Goal: Task Accomplishment & Management: Use online tool/utility

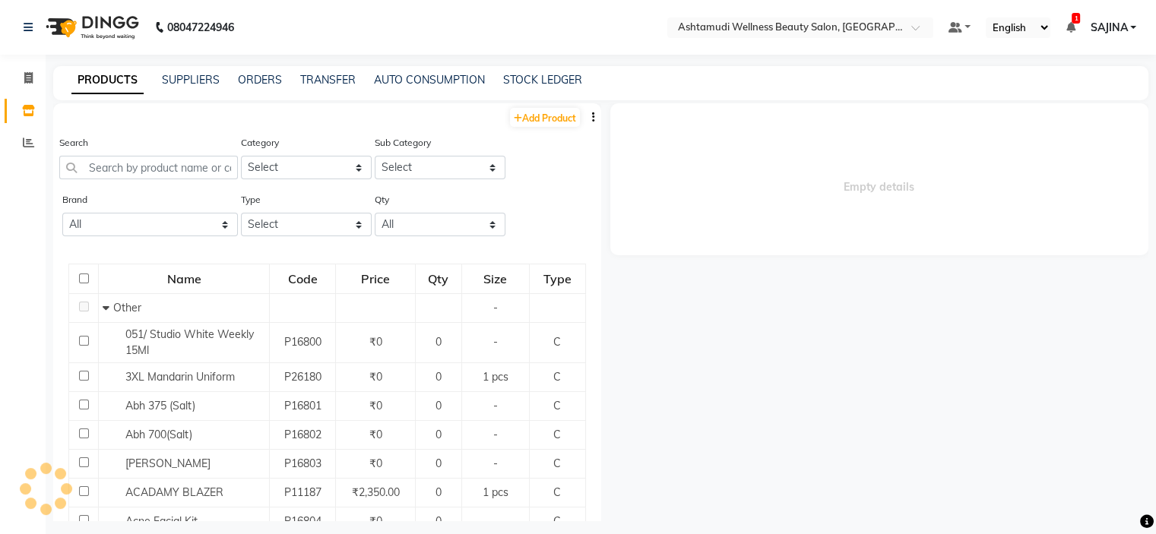
click at [828, 33] on input "text" at bounding box center [785, 28] width 220 height 15
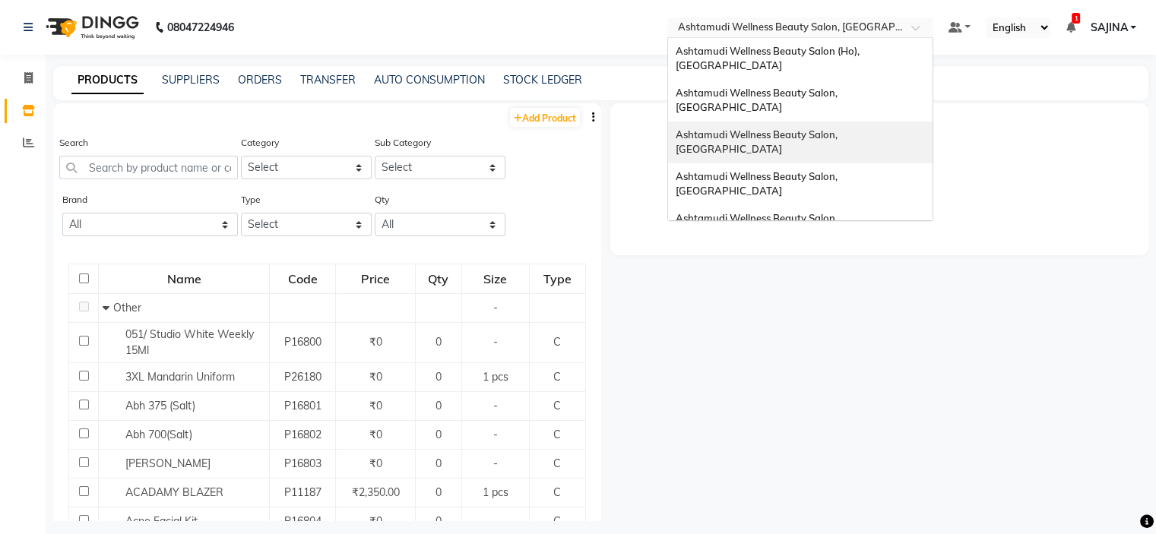
click at [840, 128] on span "Ashtamudi Wellness Beauty Salon, [GEOGRAPHIC_DATA]" at bounding box center [758, 141] width 164 height 27
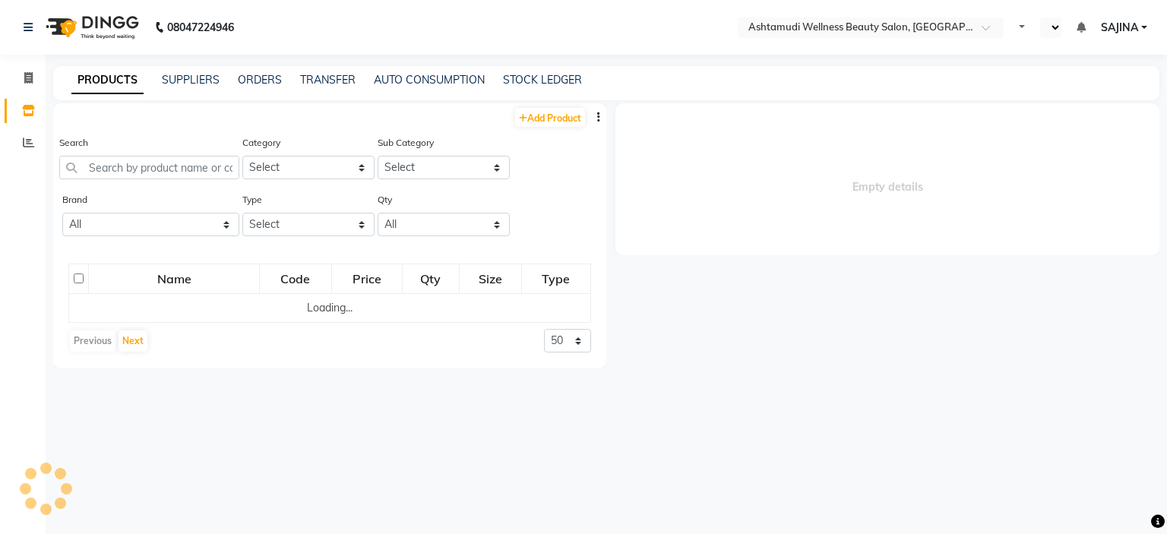
select select "en"
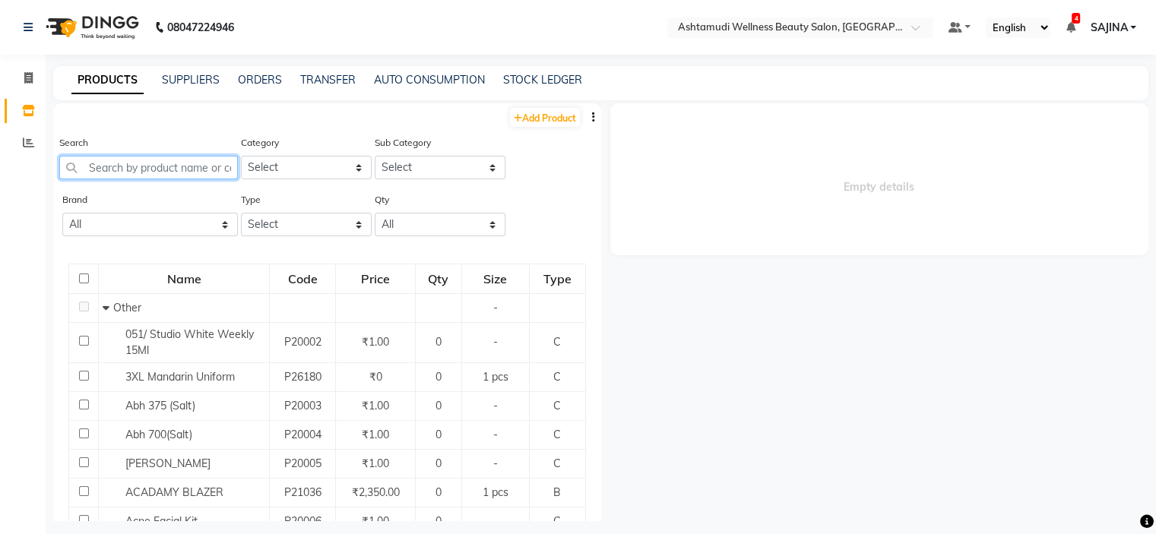
click at [113, 170] on input "text" at bounding box center [148, 168] width 179 height 24
click at [331, 78] on link "TRANSFER" at bounding box center [327, 80] width 55 height 14
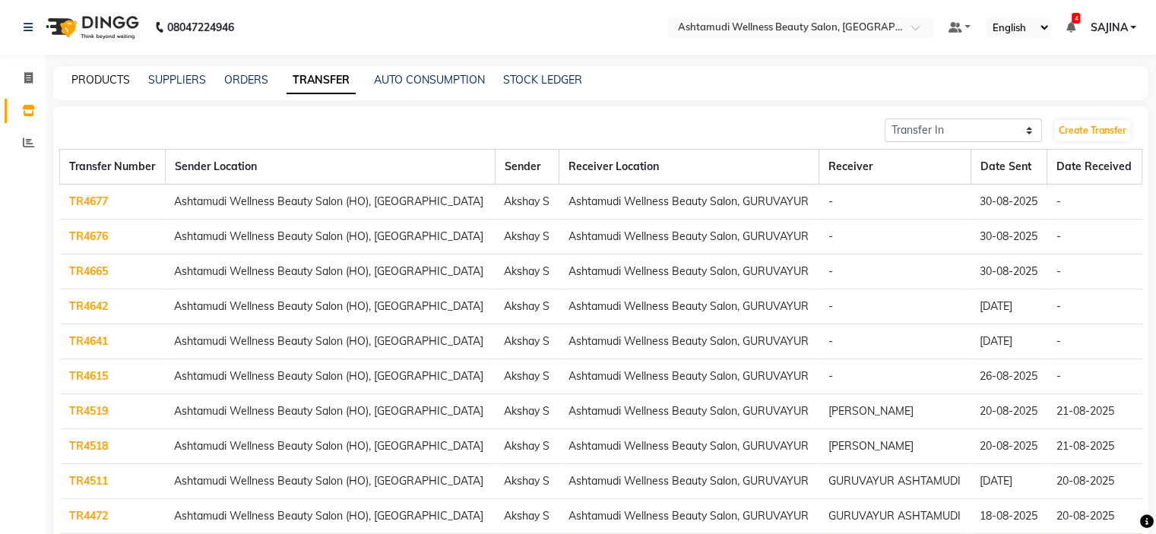
click at [99, 81] on link "PRODUCTS" at bounding box center [100, 80] width 59 height 14
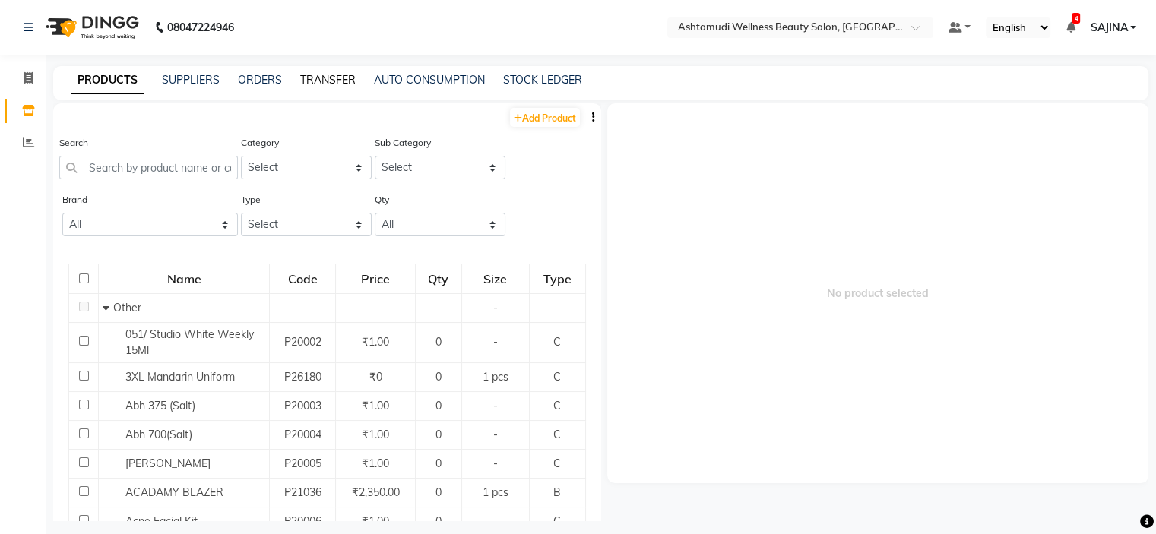
click at [324, 80] on link "TRANSFER" at bounding box center [327, 80] width 55 height 14
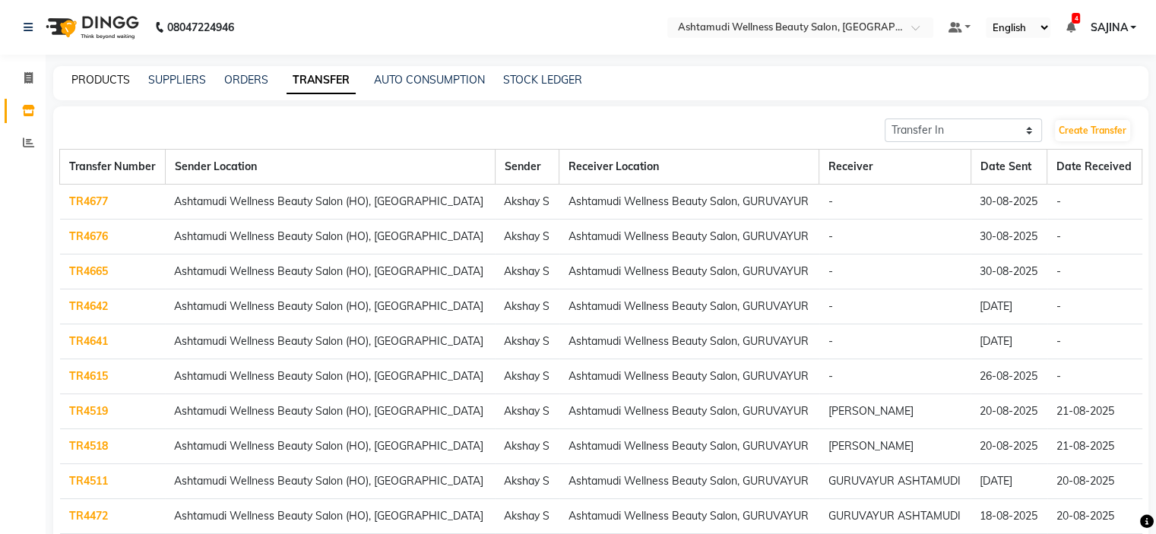
click at [115, 82] on link "PRODUCTS" at bounding box center [100, 80] width 59 height 14
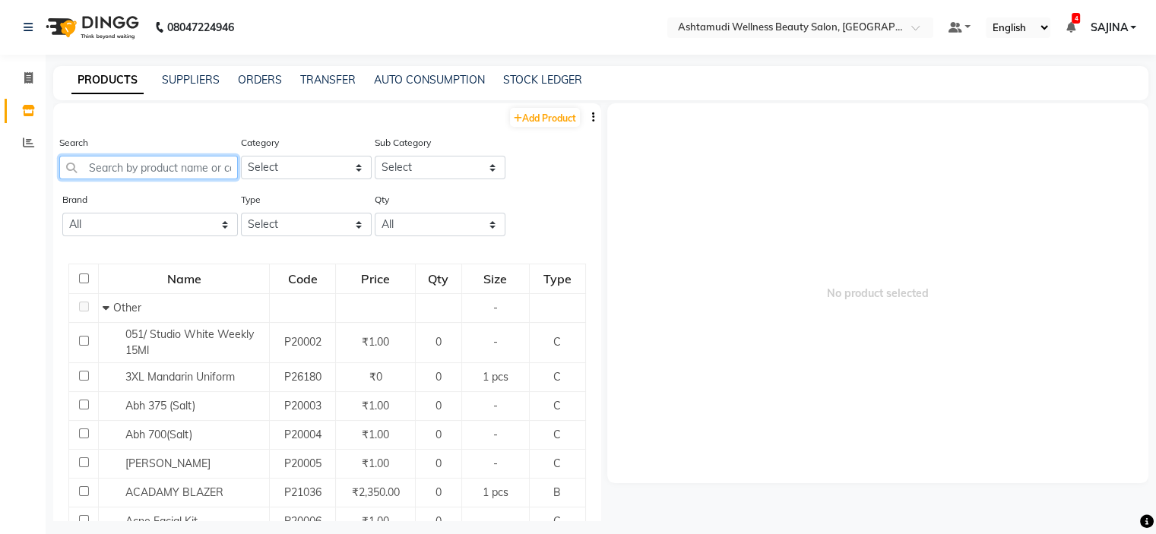
click at [155, 173] on input "text" at bounding box center [148, 168] width 179 height 24
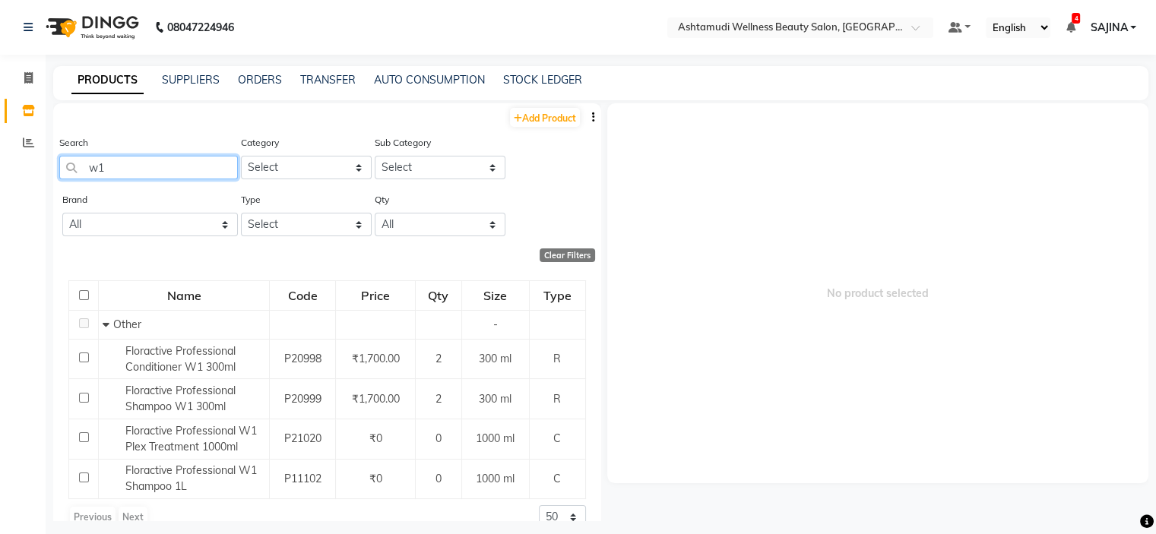
type input "w"
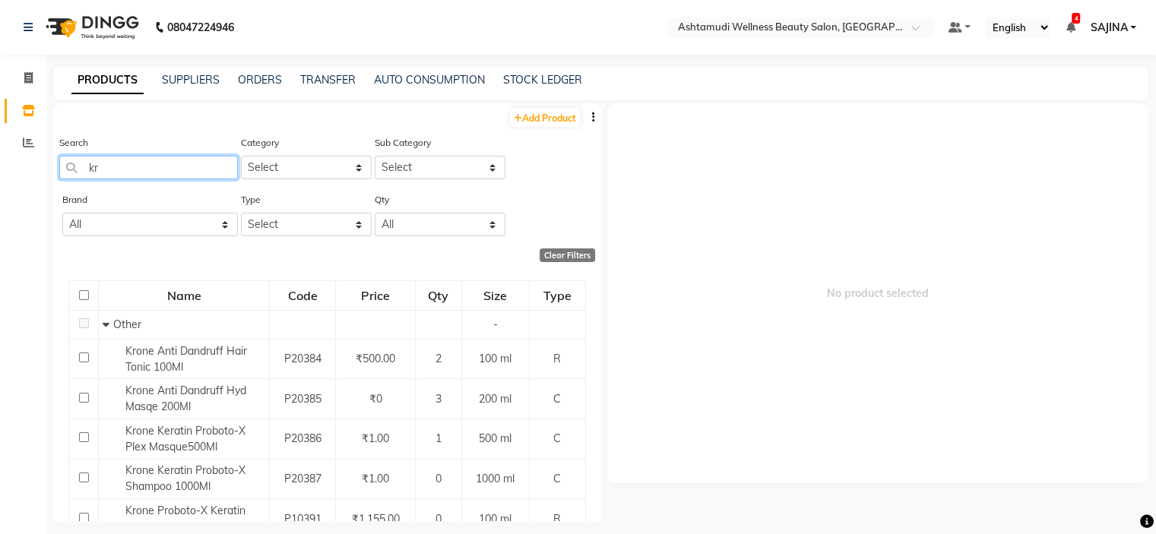
type input "k"
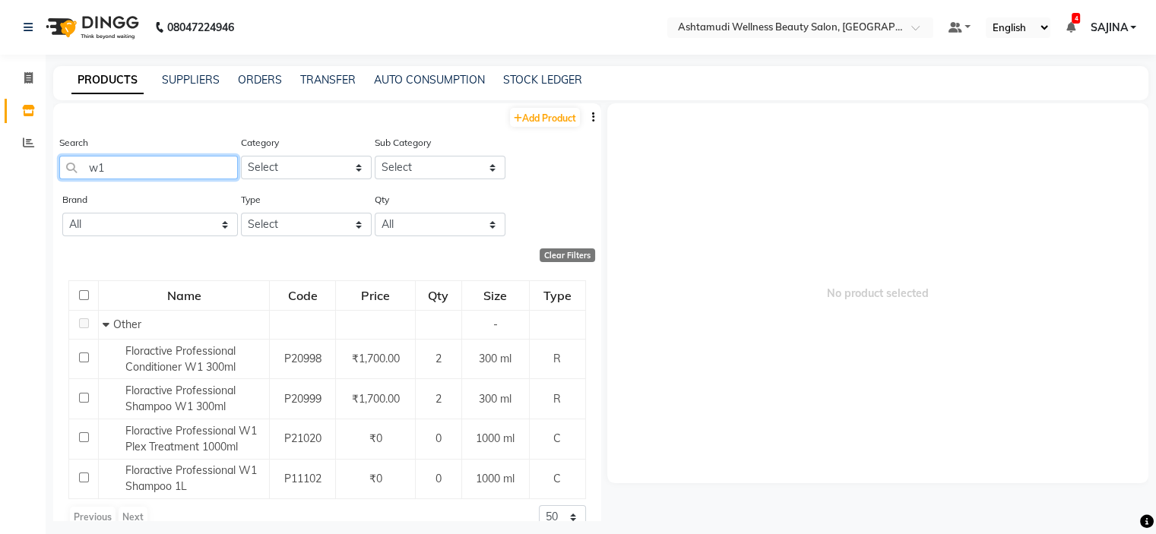
type input "w1"
click at [797, 25] on input "text" at bounding box center [785, 28] width 220 height 15
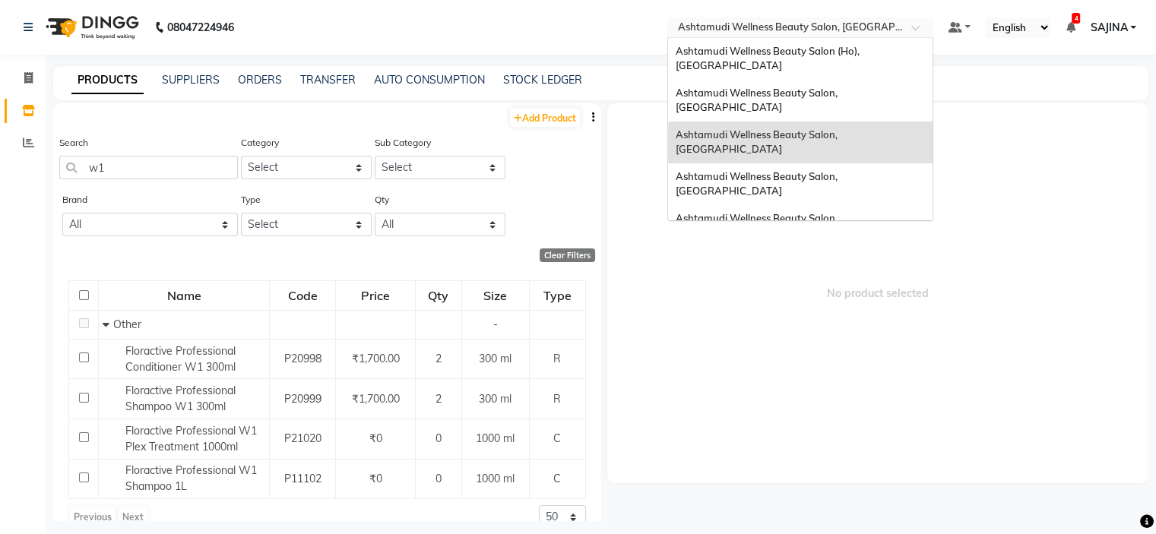
click at [840, 254] on span "Ashtamudi Wellness Beauty Salon, [GEOGRAPHIC_DATA]" at bounding box center [758, 267] width 164 height 27
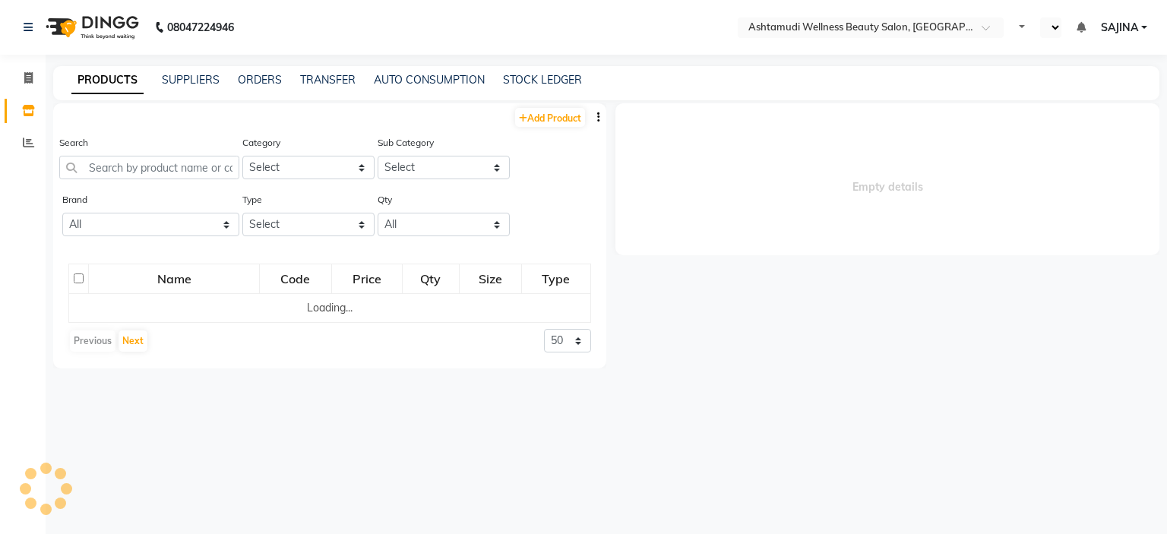
select select "en"
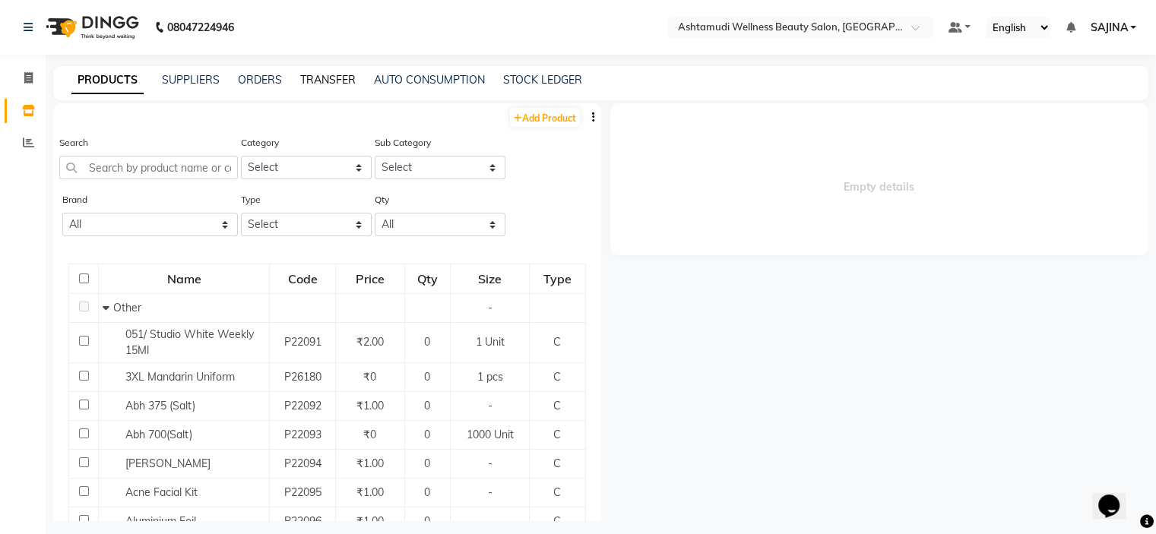
click at [322, 79] on link "TRANSFER" at bounding box center [327, 80] width 55 height 14
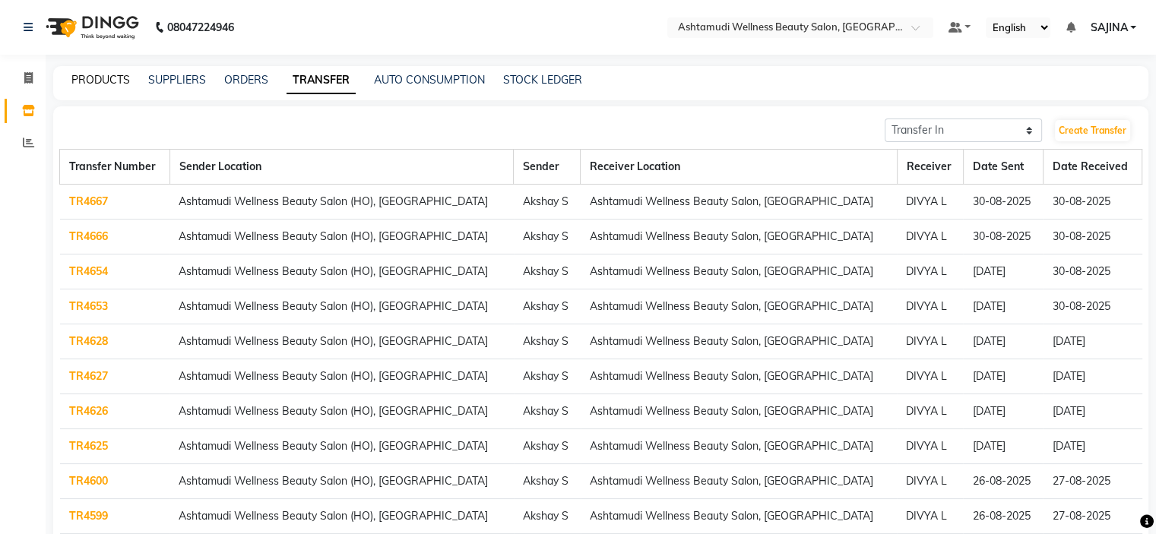
click at [100, 81] on link "PRODUCTS" at bounding box center [100, 80] width 59 height 14
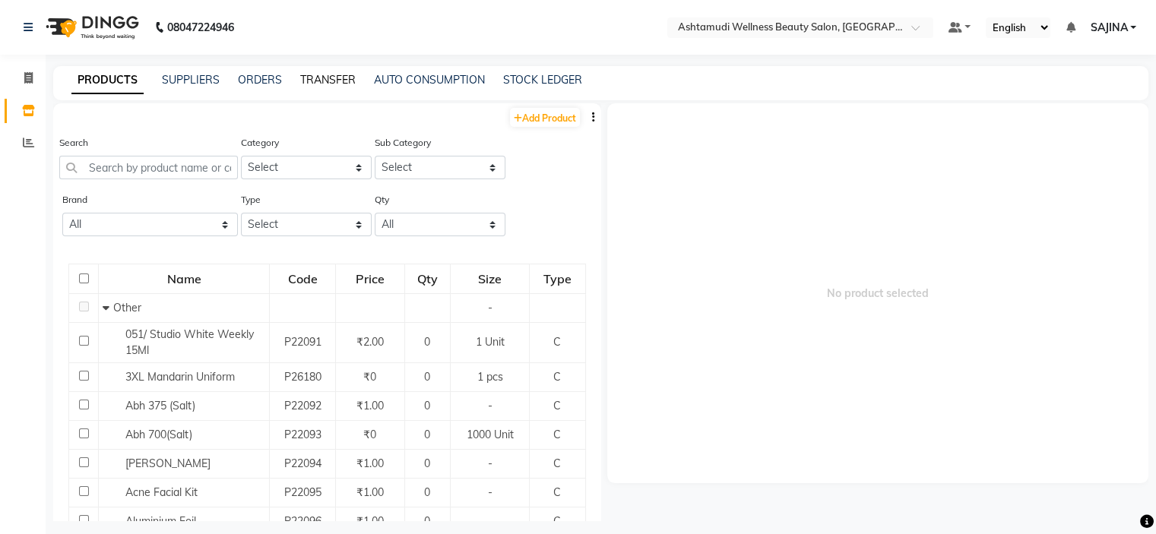
click at [316, 78] on link "TRANSFER" at bounding box center [327, 80] width 55 height 14
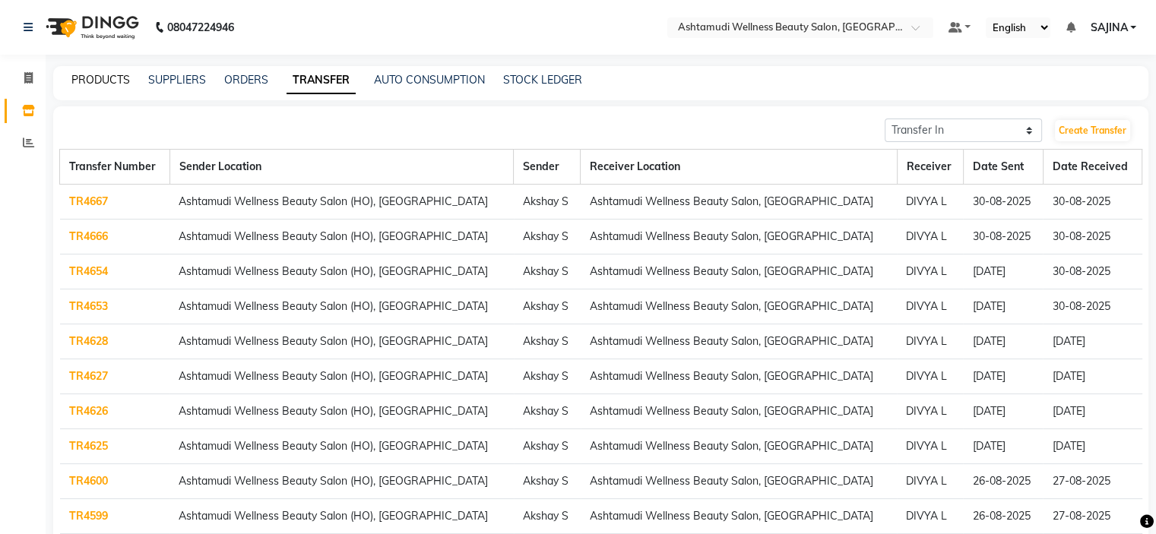
click at [101, 76] on link "PRODUCTS" at bounding box center [100, 80] width 59 height 14
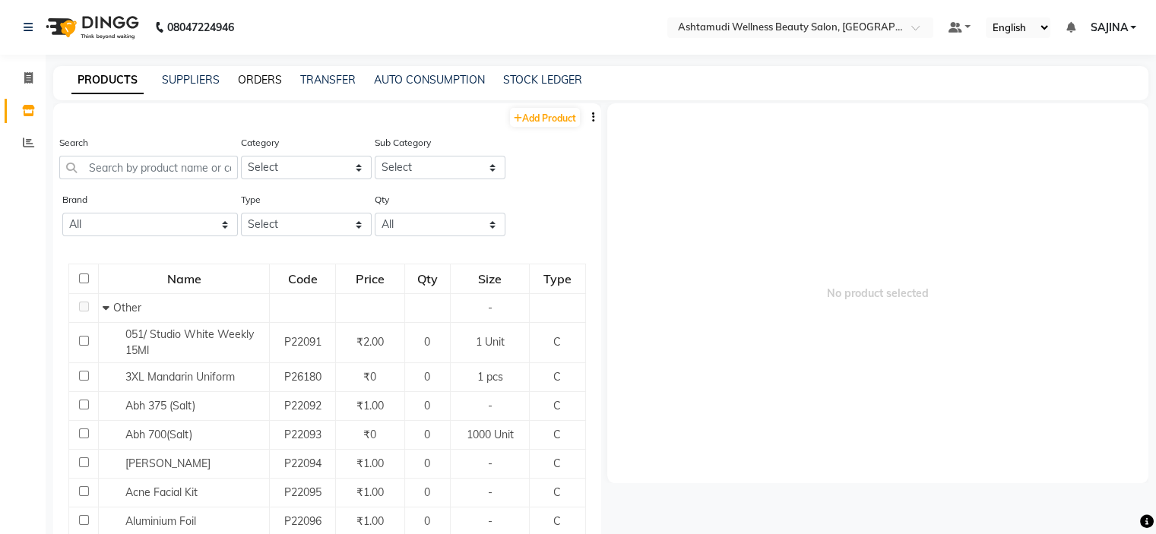
click at [250, 83] on link "ORDERS" at bounding box center [260, 80] width 44 height 14
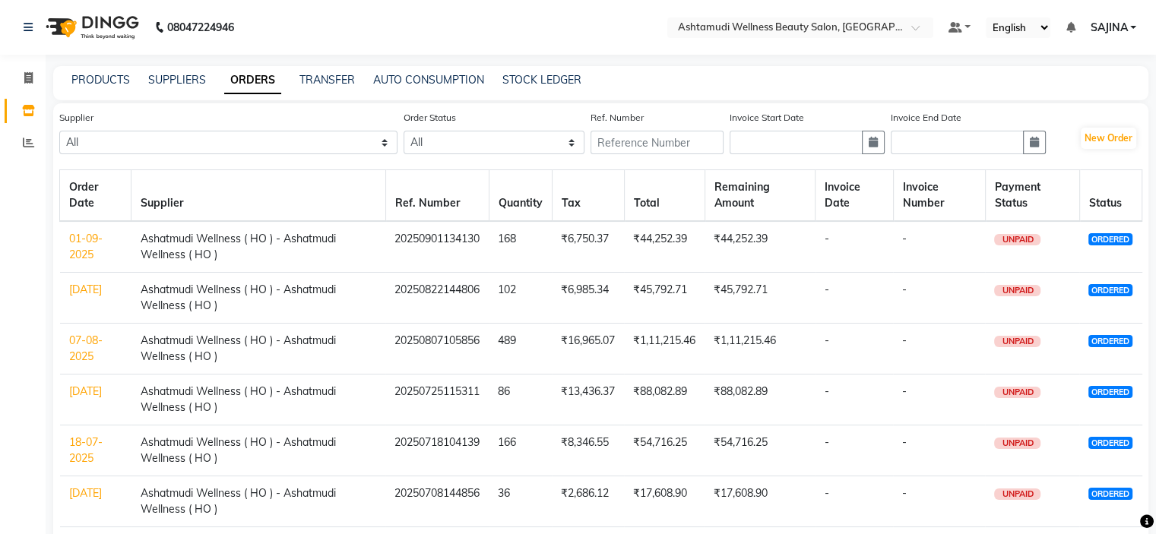
click at [88, 242] on link "01-09-2025" at bounding box center [85, 247] width 33 height 30
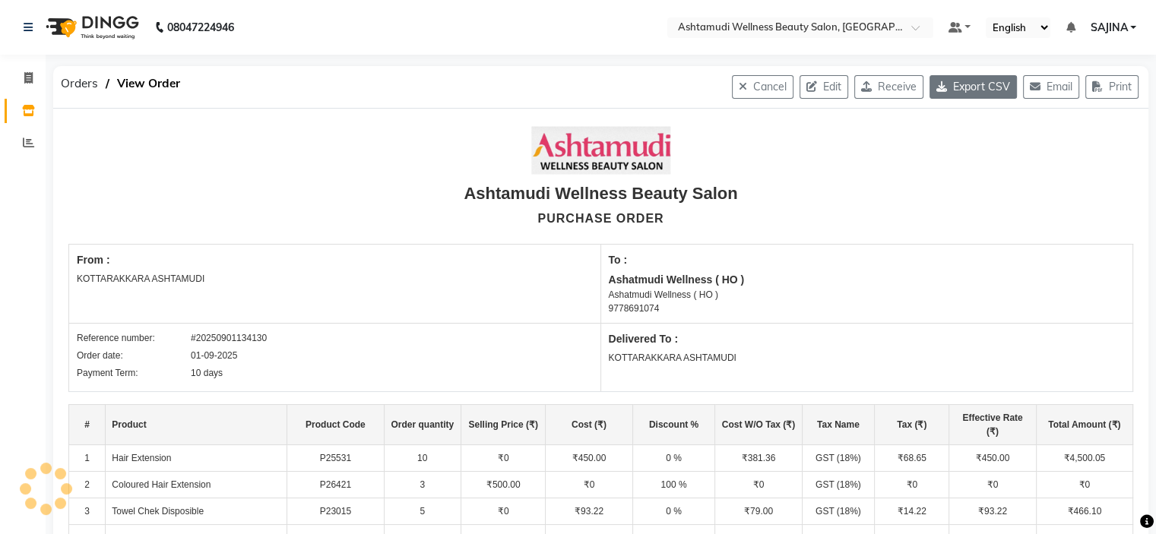
click at [967, 92] on button "Export CSV" at bounding box center [972, 87] width 87 height 24
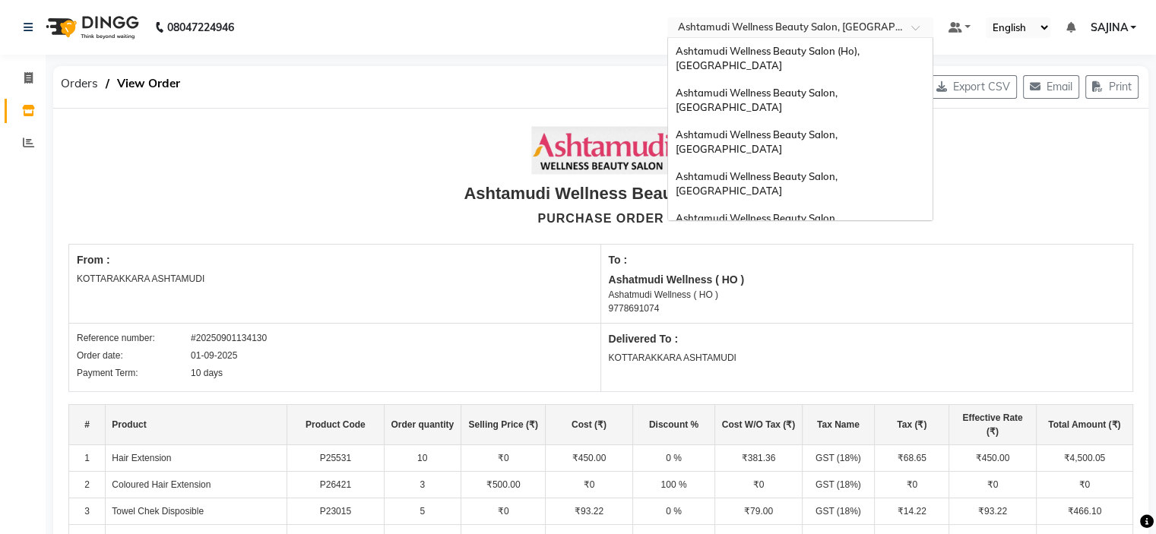
click at [892, 24] on input "text" at bounding box center [785, 28] width 220 height 15
click at [840, 128] on span "Ashtamudi Wellness Beauty Salon, [GEOGRAPHIC_DATA]" at bounding box center [758, 141] width 164 height 27
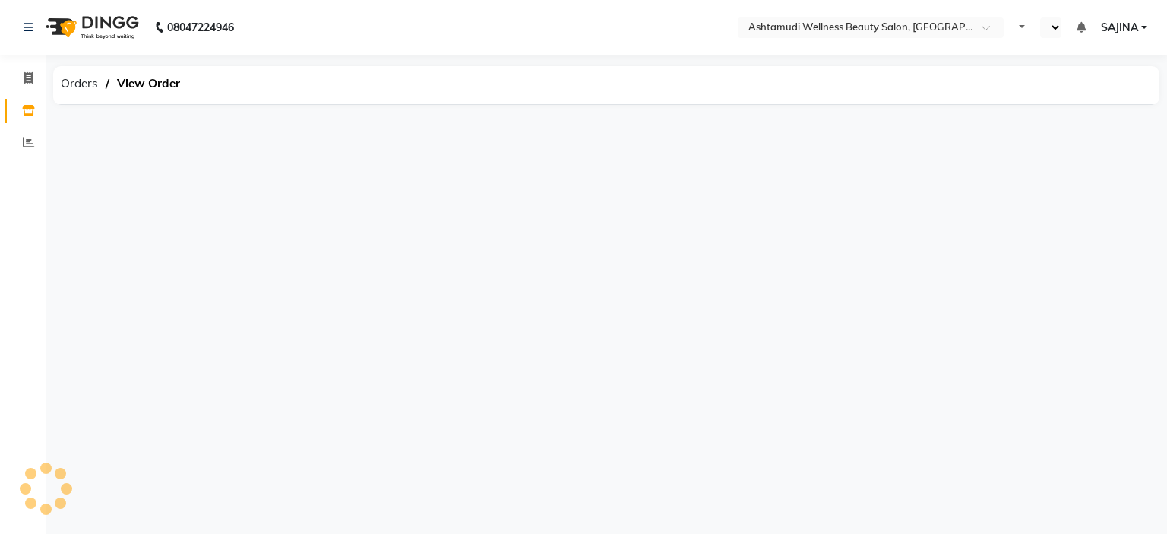
select select "en"
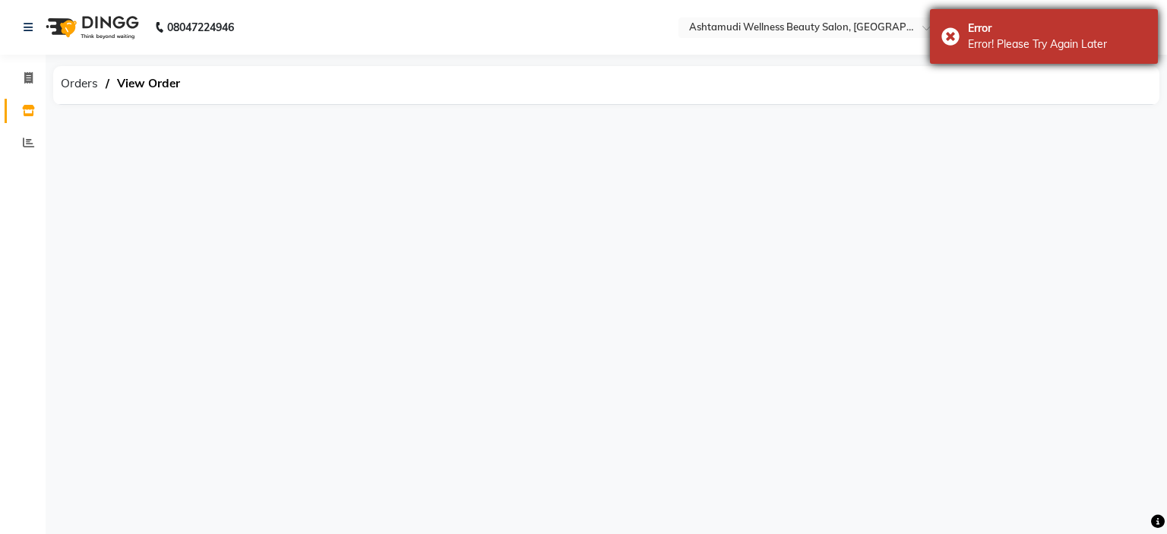
click at [948, 38] on div "Error Error! Please Try Again Later" at bounding box center [1044, 36] width 228 height 55
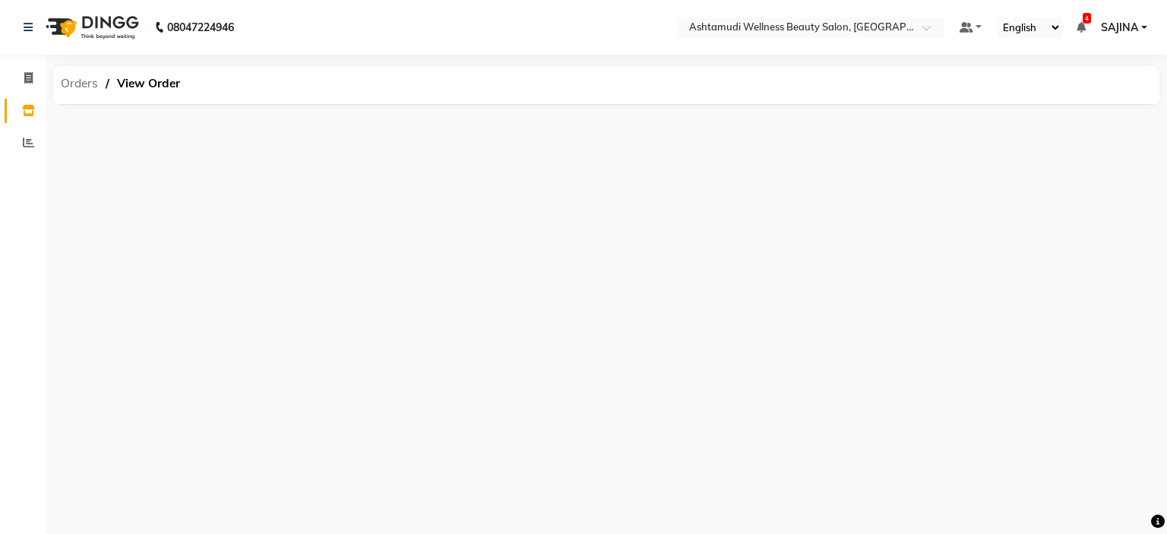
click at [55, 87] on span "Orders" at bounding box center [79, 83] width 52 height 27
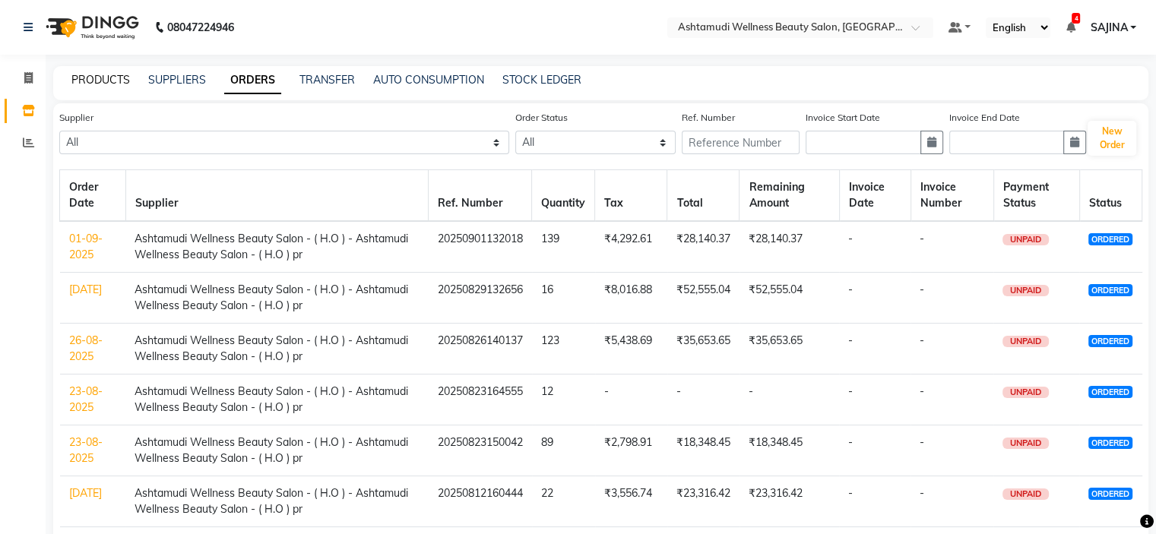
click at [73, 81] on link "PRODUCTS" at bounding box center [100, 80] width 59 height 14
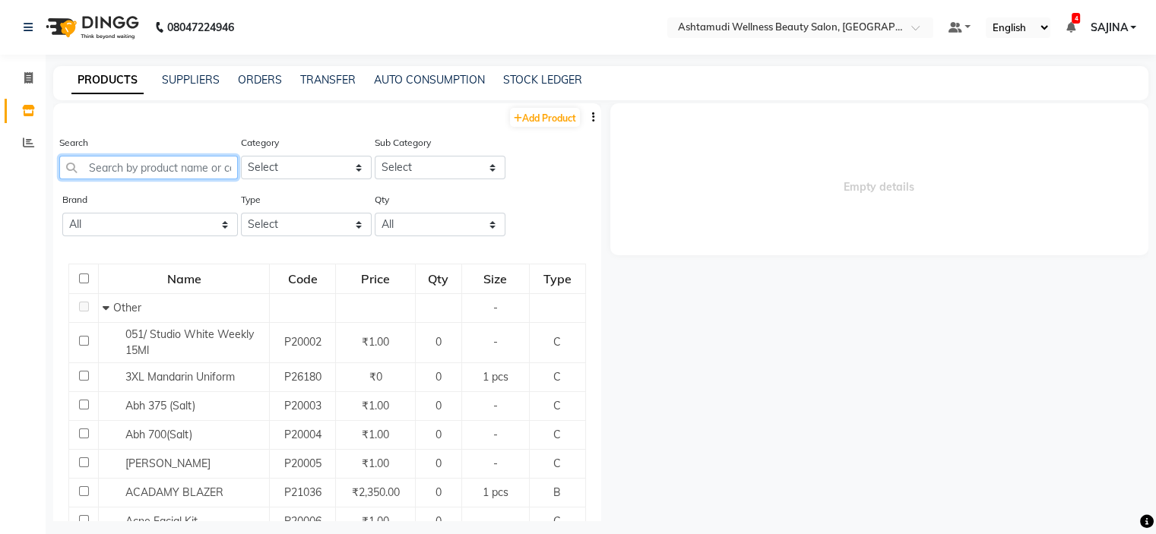
click at [127, 170] on input "text" at bounding box center [148, 168] width 179 height 24
click at [256, 86] on link "ORDERS" at bounding box center [260, 80] width 44 height 14
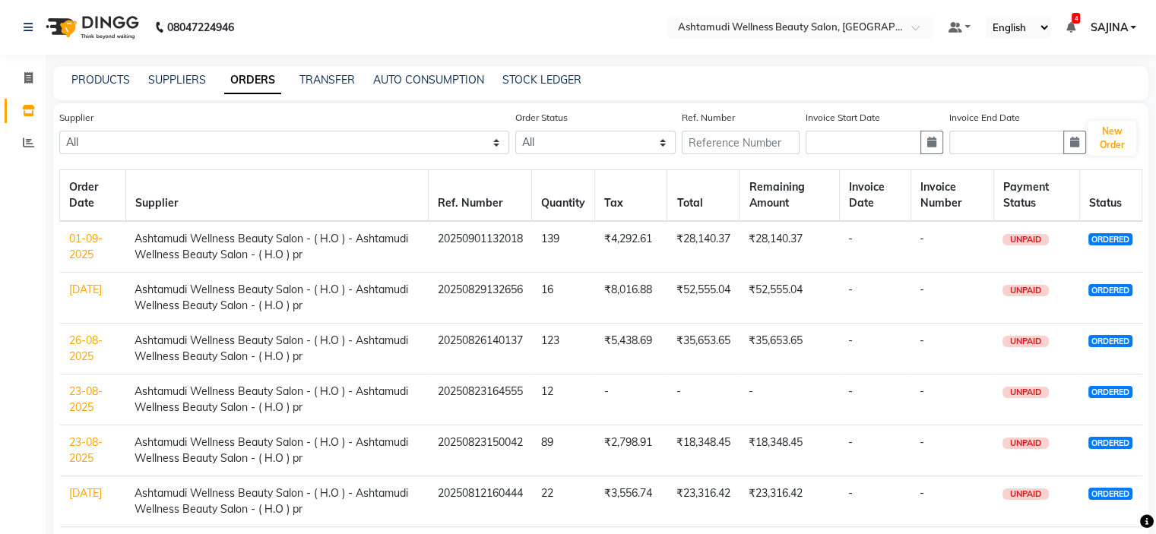
click at [85, 236] on link "01-09-2025" at bounding box center [85, 247] width 33 height 30
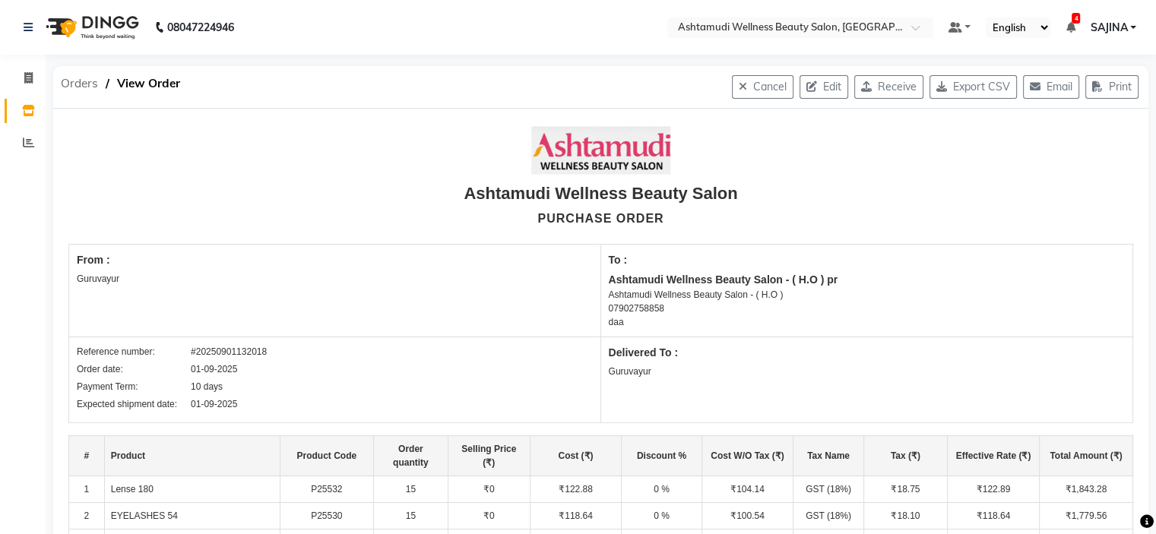
click at [79, 81] on span "Orders" at bounding box center [79, 83] width 52 height 27
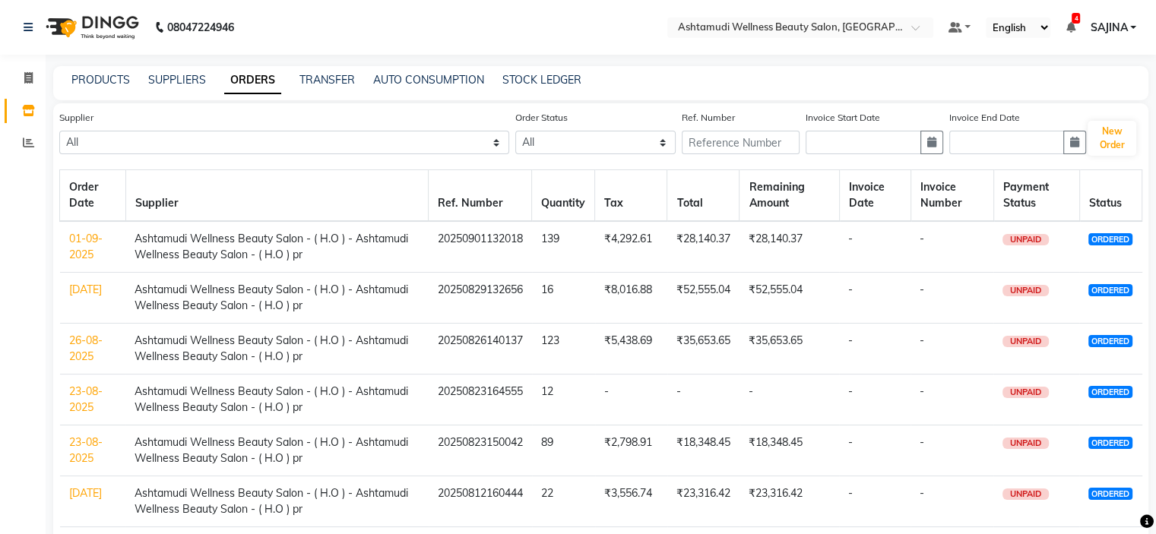
click at [84, 258] on link "01-09-2025" at bounding box center [85, 247] width 33 height 30
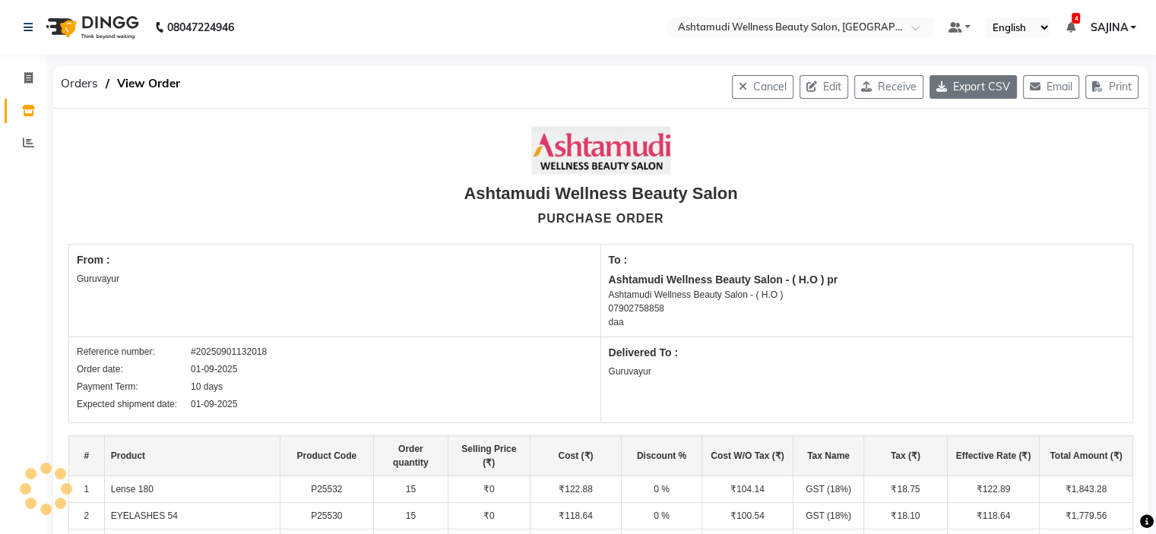
click at [965, 90] on button "Export CSV" at bounding box center [972, 87] width 87 height 24
click at [880, 24] on input "text" at bounding box center [785, 28] width 220 height 15
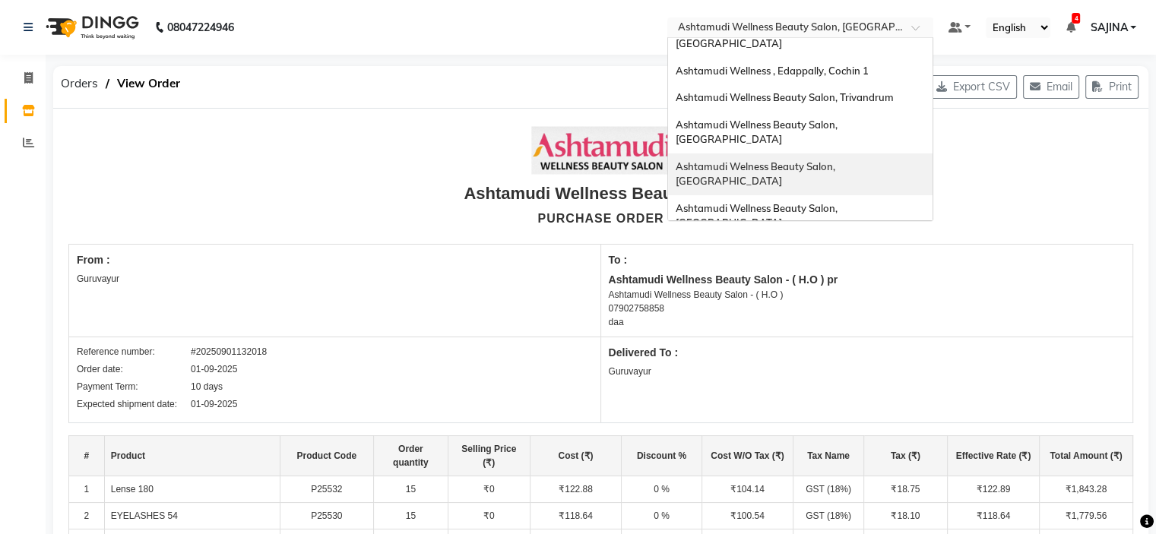
scroll to position [237, 0]
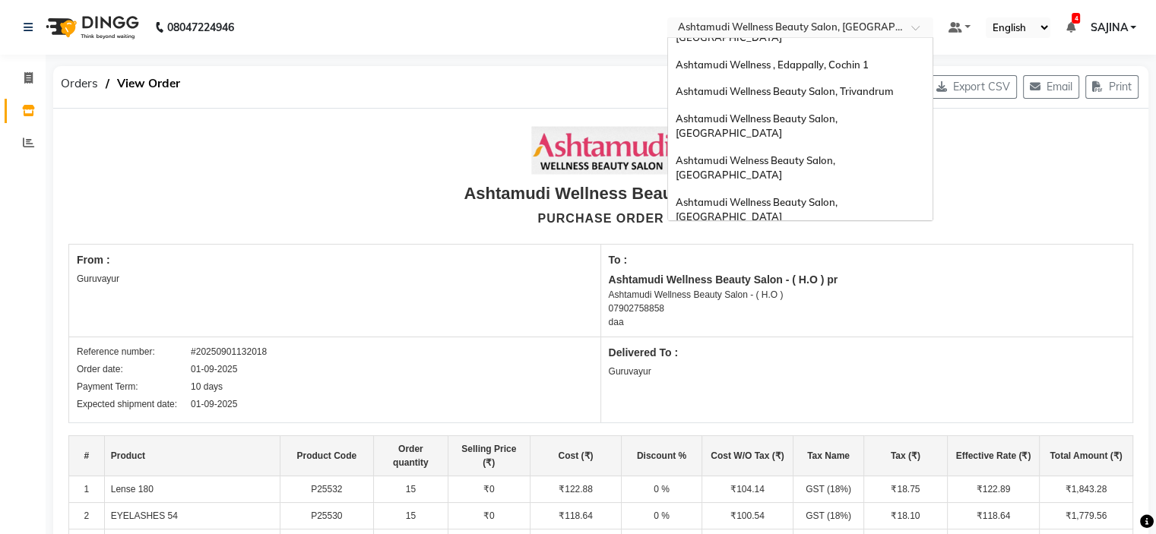
click at [813, 280] on span "Ashtamudi Beauty Lounge, [GEOGRAPHIC_DATA]" at bounding box center [794, 286] width 236 height 12
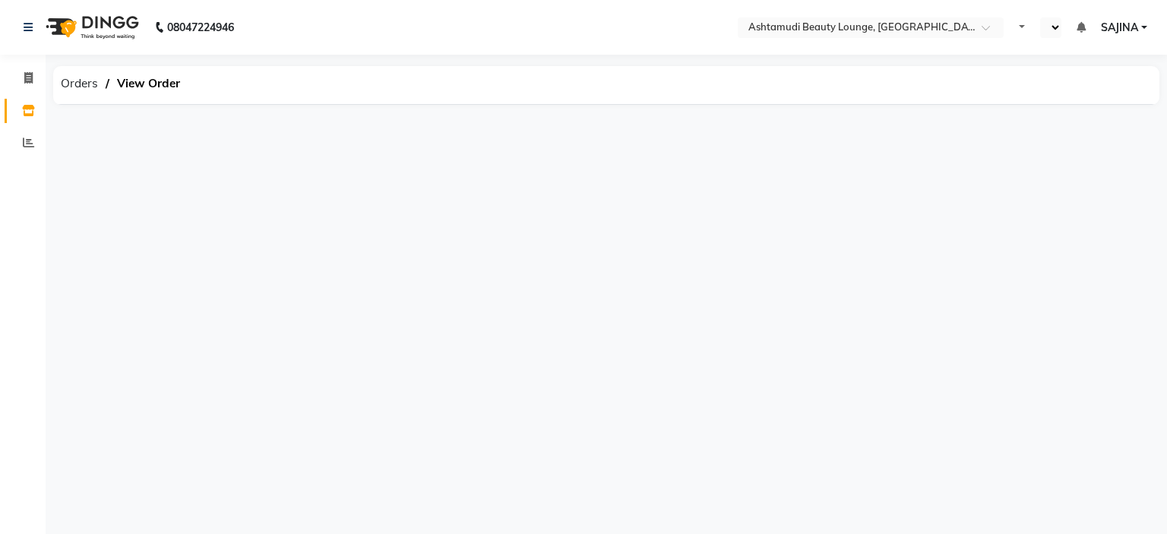
select select "en"
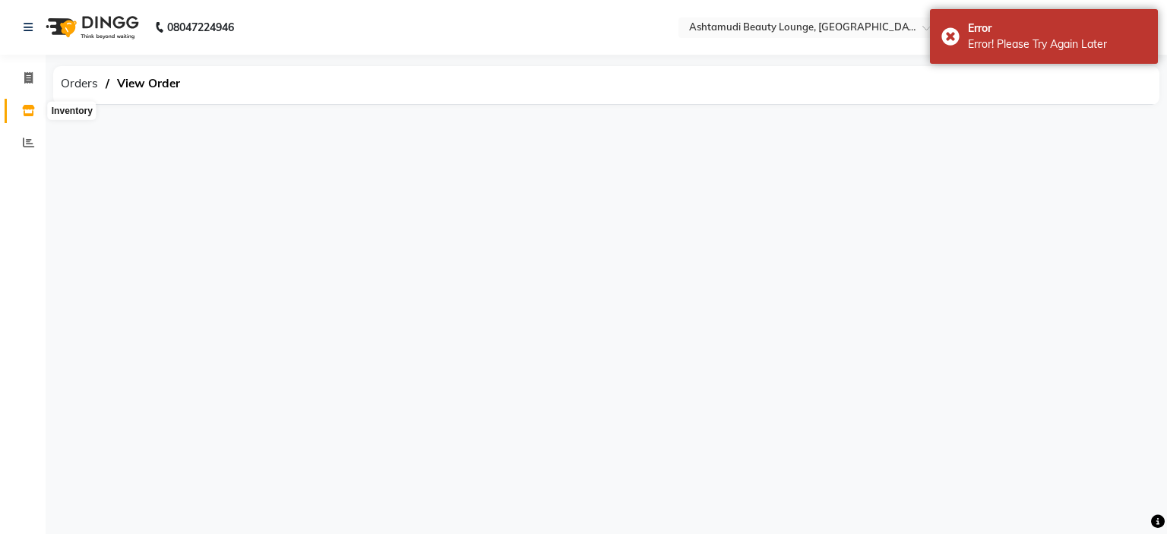
click at [23, 112] on icon at bounding box center [28, 110] width 13 height 11
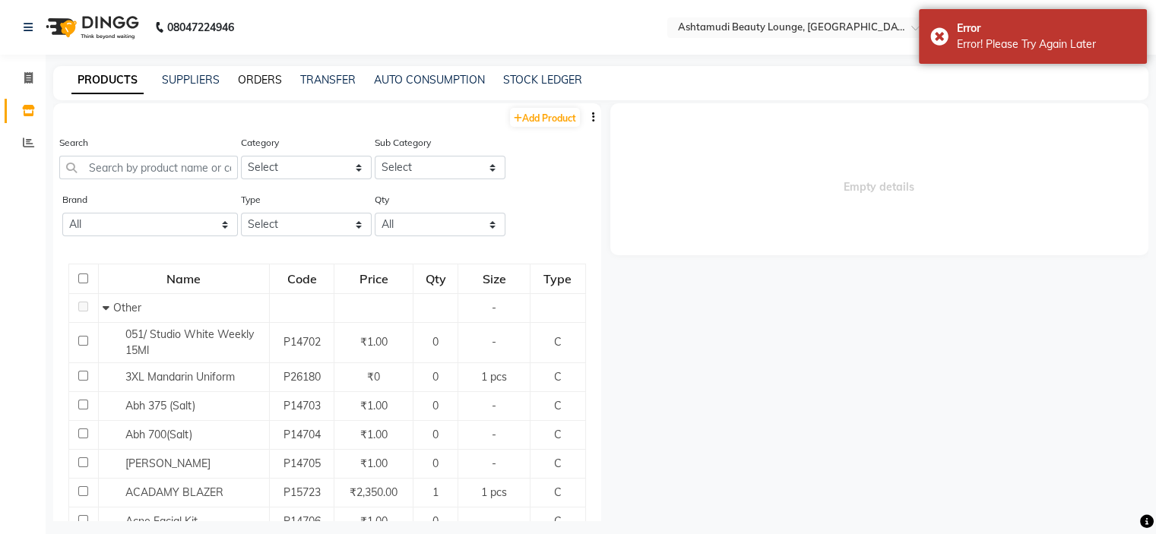
click at [243, 81] on link "ORDERS" at bounding box center [260, 80] width 44 height 14
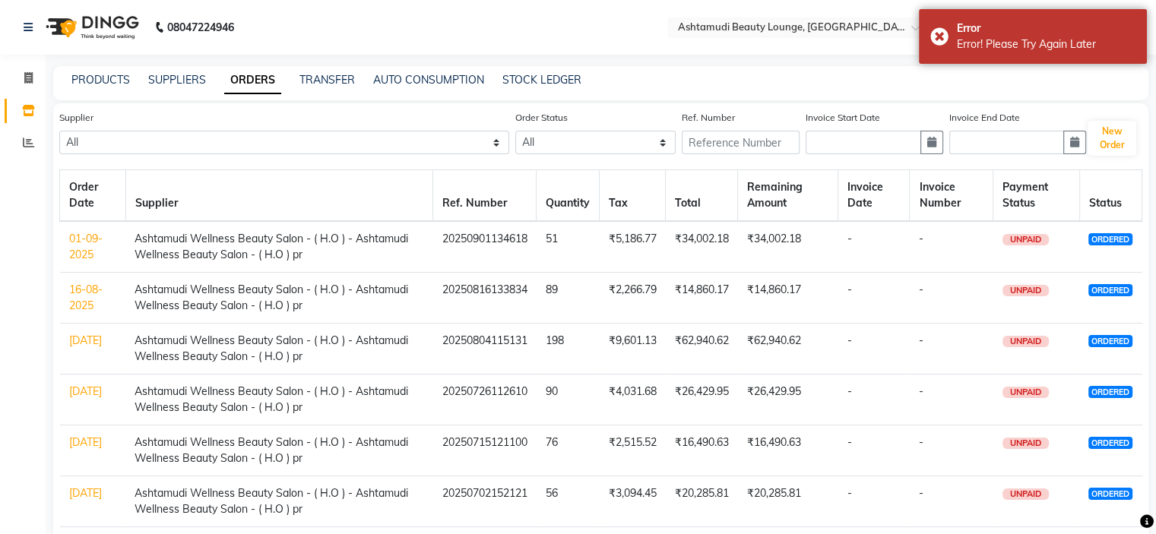
click at [78, 243] on link "01-09-2025" at bounding box center [85, 247] width 33 height 30
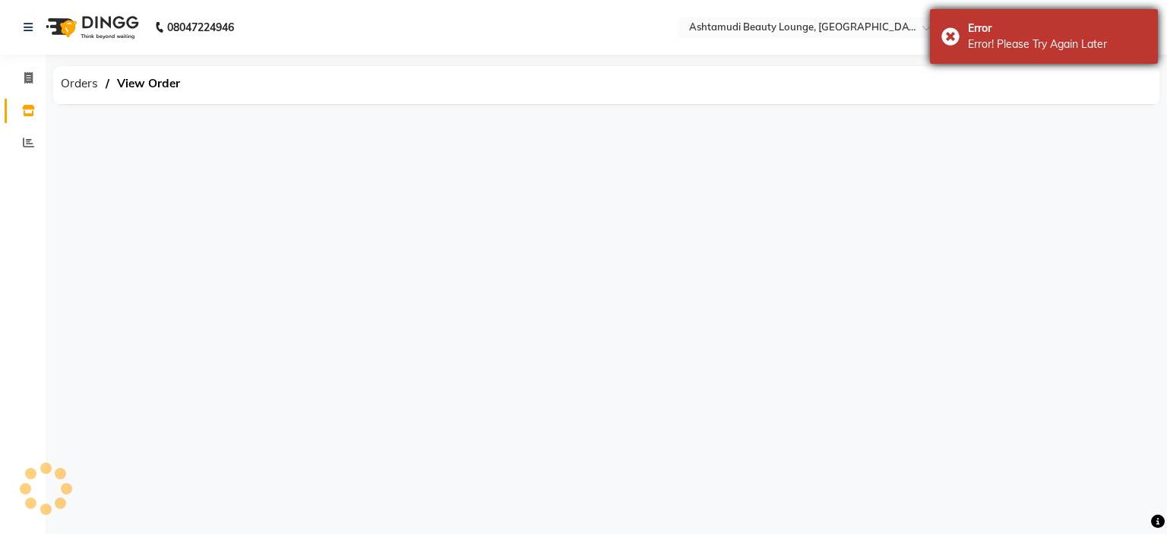
click at [947, 36] on div "Error Error! Please Try Again Later" at bounding box center [1044, 36] width 228 height 55
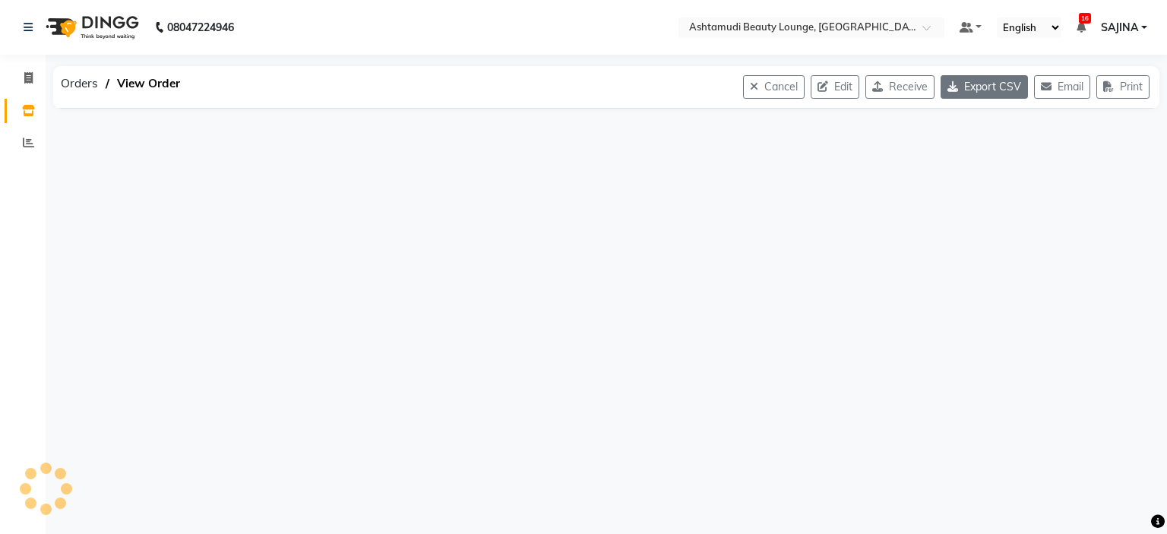
click at [976, 87] on button "Export CSV" at bounding box center [984, 87] width 87 height 24
